Goal: Find specific page/section: Find specific page/section

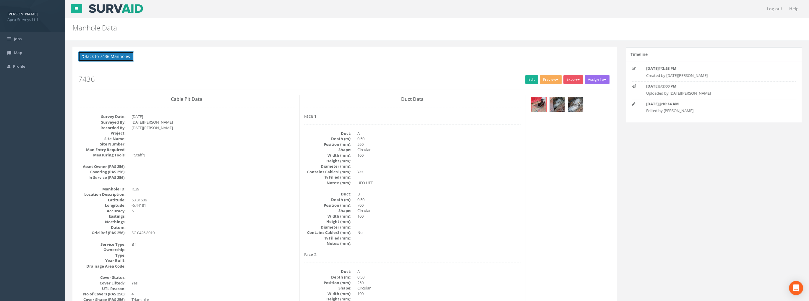
click at [114, 56] on button "Back to 7436 Manholes" at bounding box center [106, 56] width 56 height 10
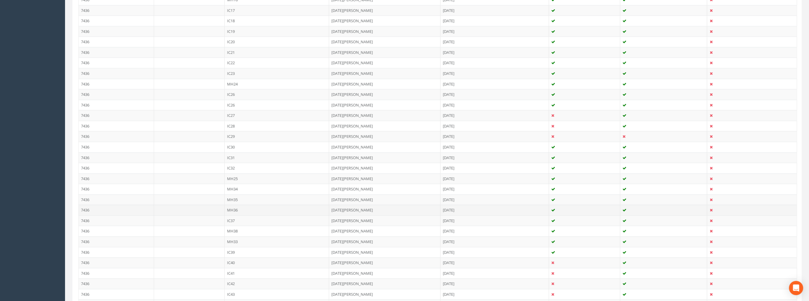
scroll to position [414, 0]
click at [233, 166] on td "MH33" at bounding box center [277, 168] width 105 height 11
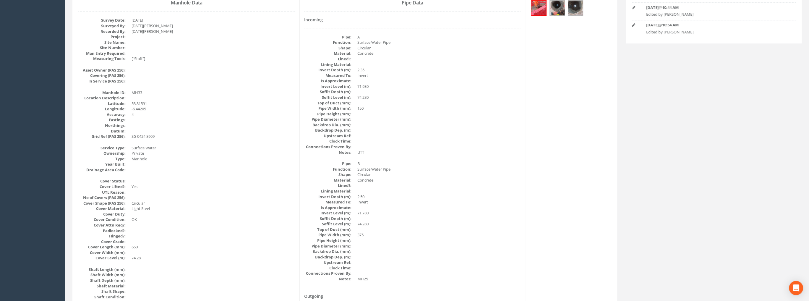
scroll to position [0, 0]
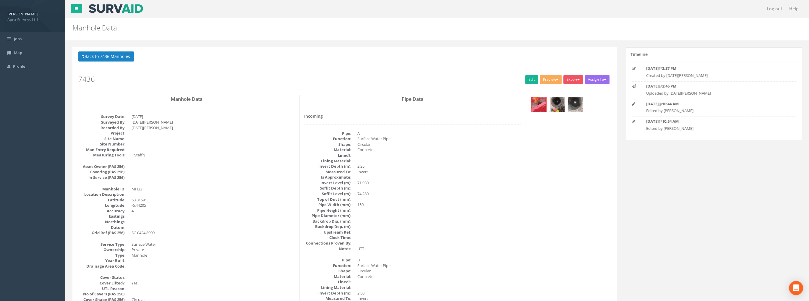
click at [557, 106] on img at bounding box center [557, 104] width 15 height 15
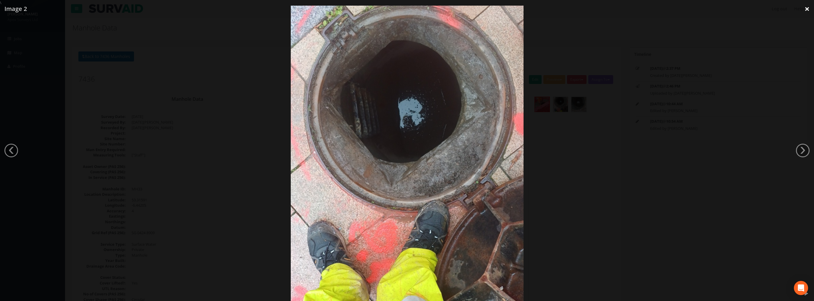
click at [805, 10] on link "×" at bounding box center [807, 9] width 14 height 18
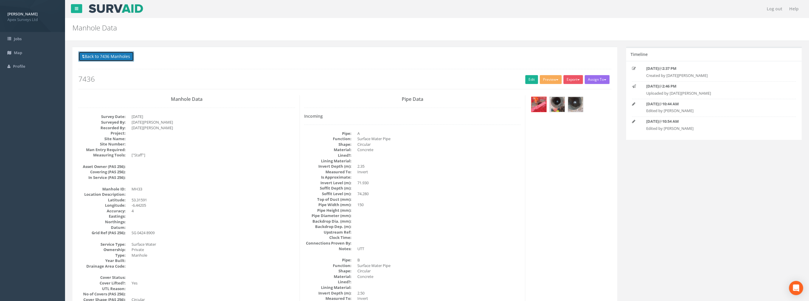
click at [117, 53] on button "Back to 7436 Manholes" at bounding box center [106, 56] width 56 height 10
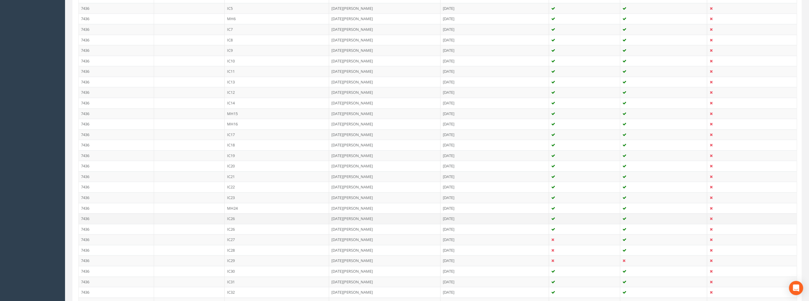
scroll to position [237, 0]
click at [235, 279] on td "MH25" at bounding box center [277, 283] width 105 height 11
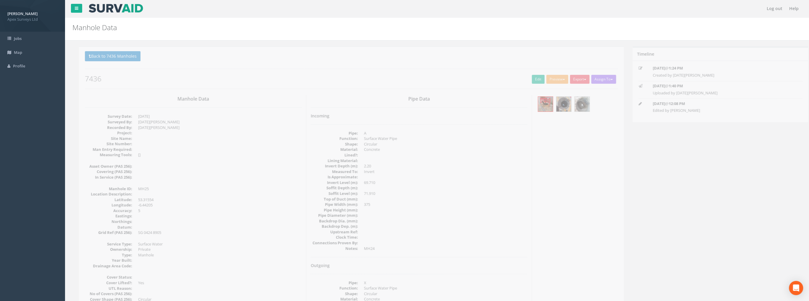
scroll to position [0, 0]
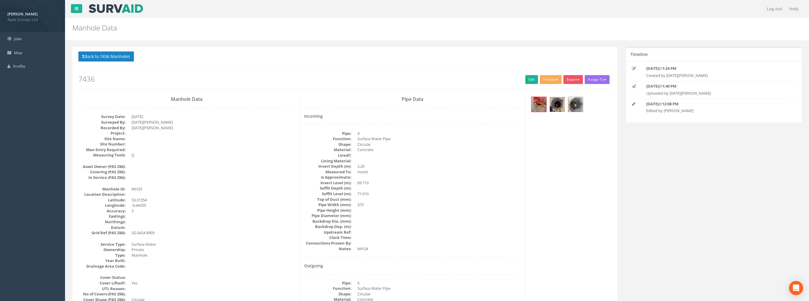
click at [558, 105] on img at bounding box center [557, 104] width 15 height 15
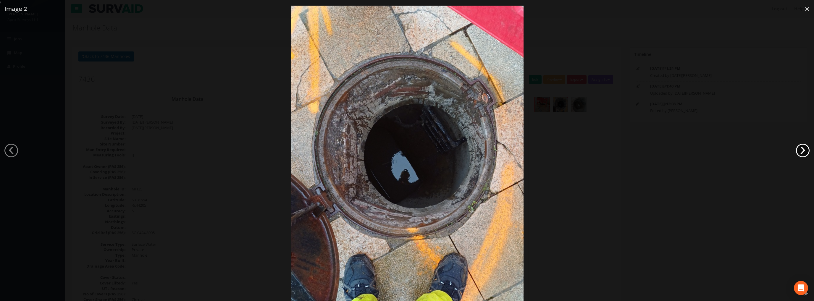
click at [798, 150] on link "›" at bounding box center [803, 151] width 14 height 14
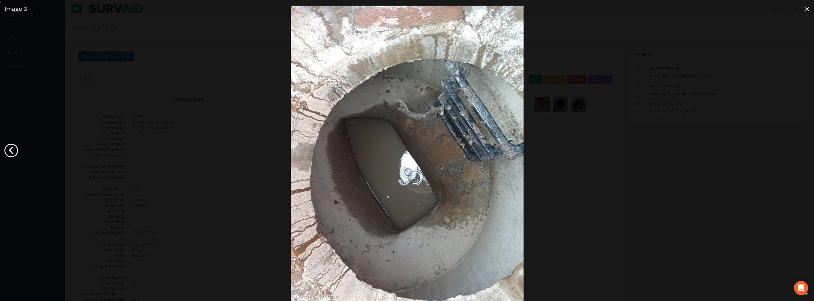
click at [15, 150] on link "‹" at bounding box center [11, 151] width 14 height 14
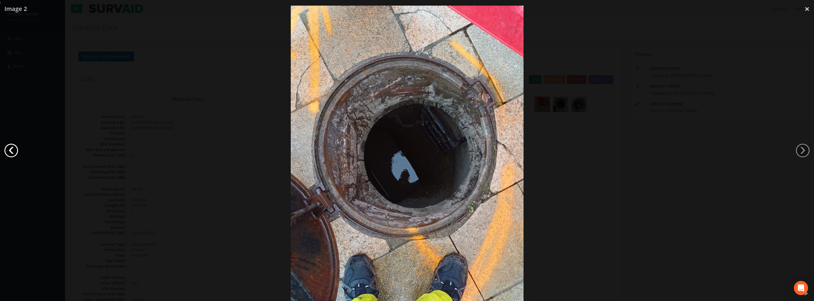
click at [15, 150] on link "‹" at bounding box center [11, 151] width 14 height 14
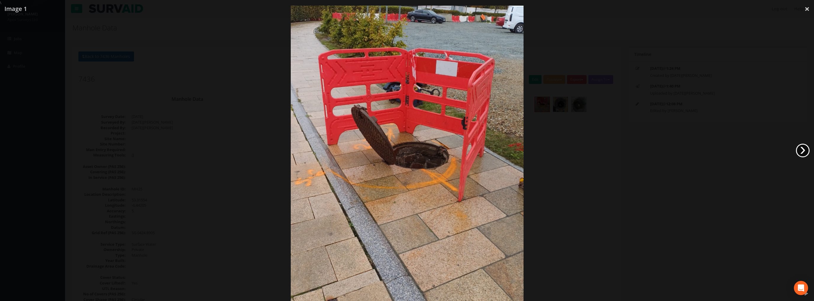
click at [801, 148] on link "›" at bounding box center [803, 151] width 14 height 14
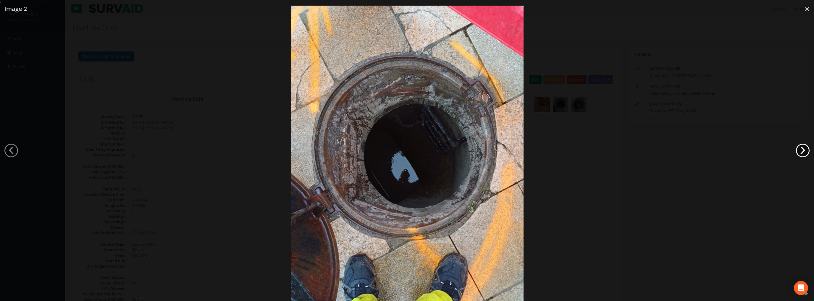
click at [801, 148] on link "›" at bounding box center [803, 151] width 14 height 14
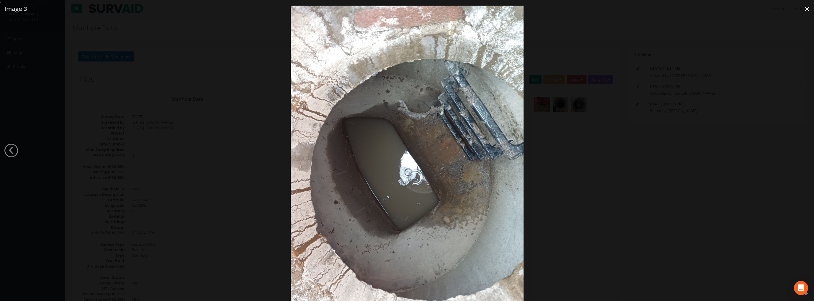
click at [804, 11] on link "×" at bounding box center [807, 9] width 14 height 18
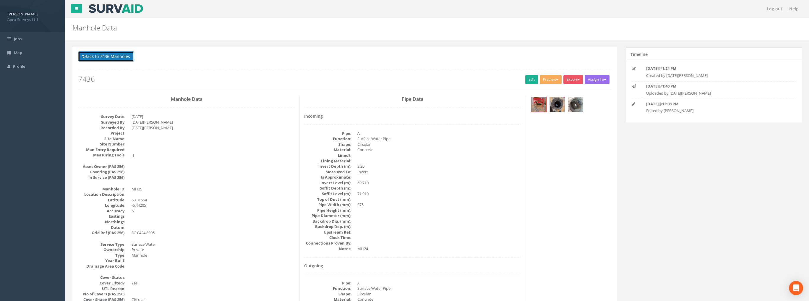
drag, startPoint x: 128, startPoint y: 54, endPoint x: 137, endPoint y: 61, distance: 11.2
click at [128, 54] on button "Back to 7436 Manholes" at bounding box center [106, 56] width 56 height 10
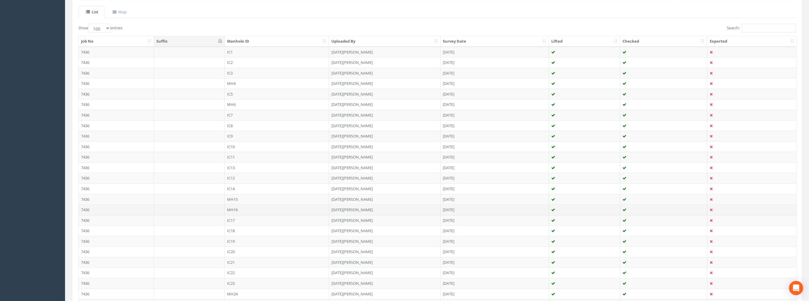
scroll to position [177, 0]
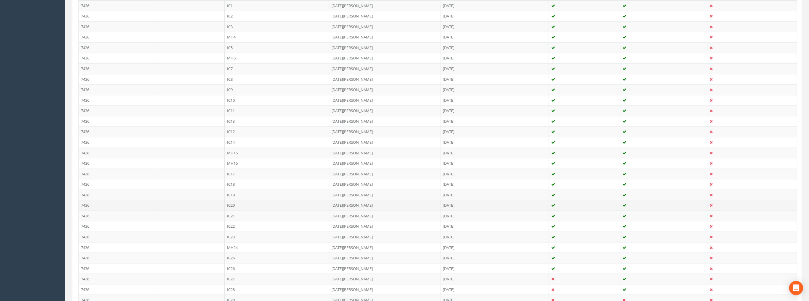
click at [234, 204] on td "IC20" at bounding box center [277, 205] width 105 height 11
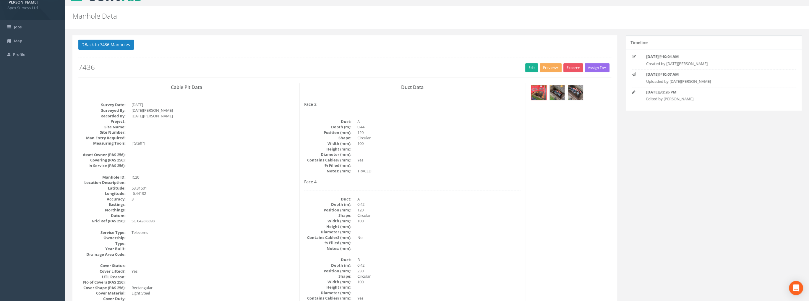
scroll to position [0, 0]
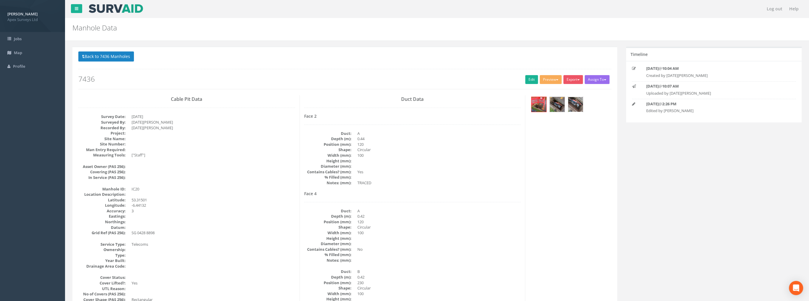
click at [578, 102] on img at bounding box center [575, 104] width 15 height 15
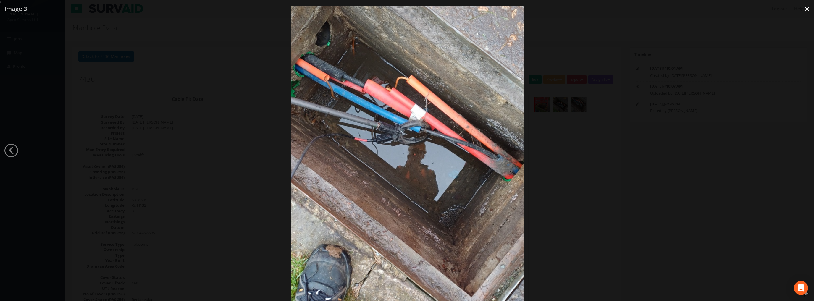
click at [807, 8] on link "×" at bounding box center [807, 9] width 14 height 18
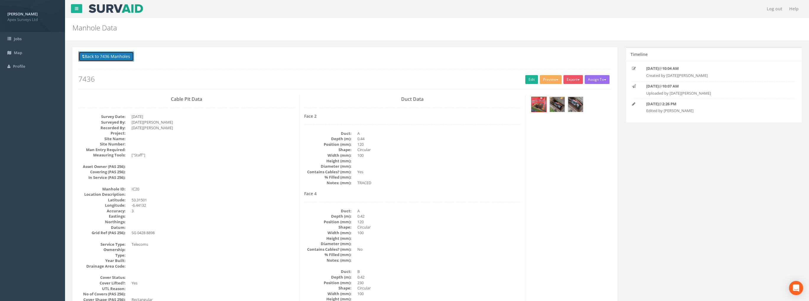
click at [114, 55] on button "Back to 7436 Manholes" at bounding box center [106, 56] width 56 height 10
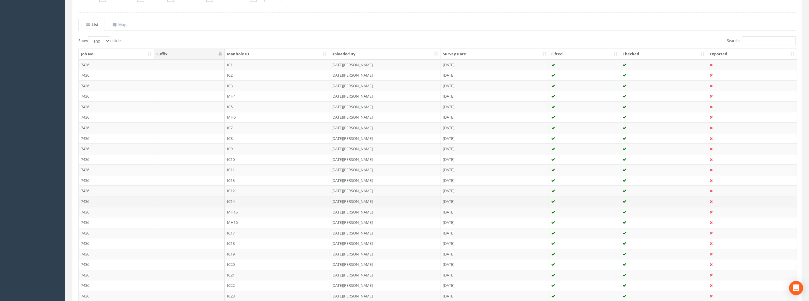
click at [238, 197] on td "IC14" at bounding box center [277, 201] width 105 height 11
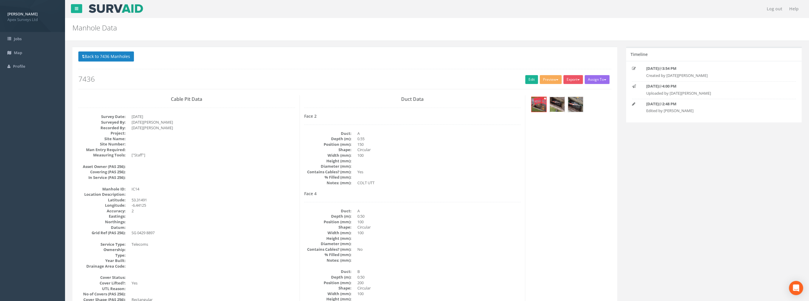
click at [561, 104] on img at bounding box center [557, 104] width 15 height 15
